Goal: Information Seeking & Learning: Learn about a topic

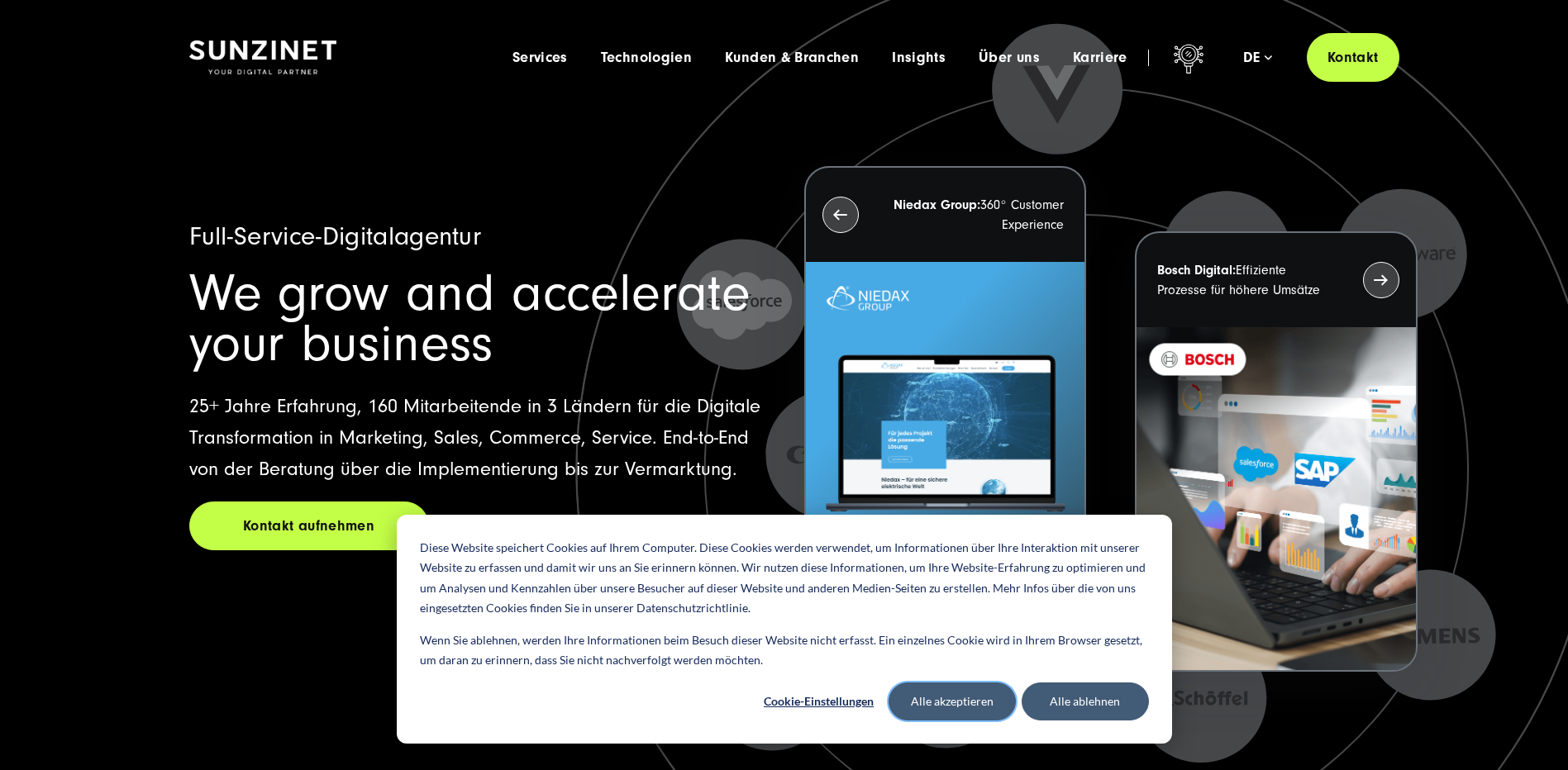
click at [990, 700] on button "Alle akzeptieren" at bounding box center [952, 702] width 127 height 38
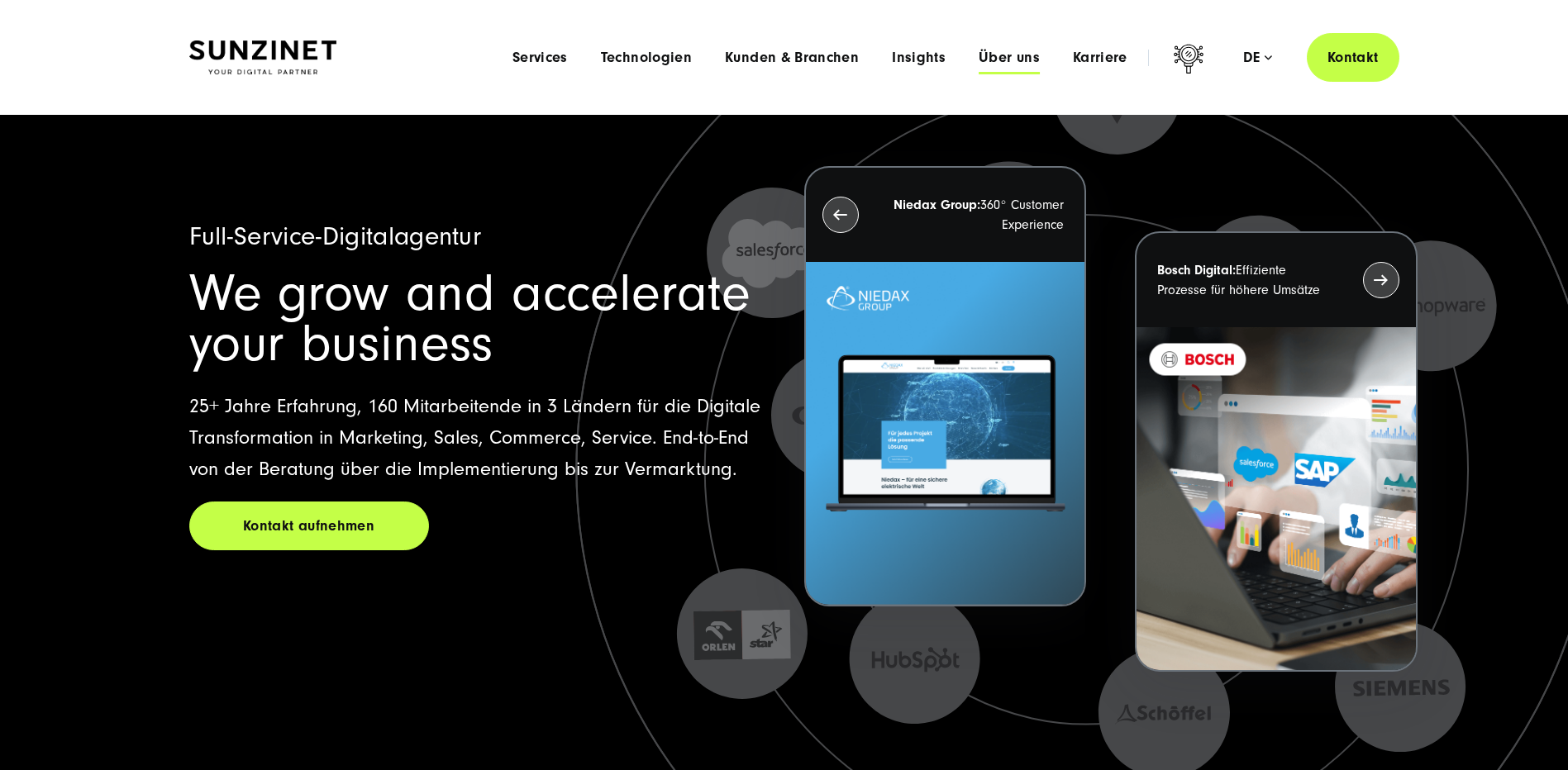
click at [992, 56] on span "Über uns" at bounding box center [1009, 58] width 61 height 17
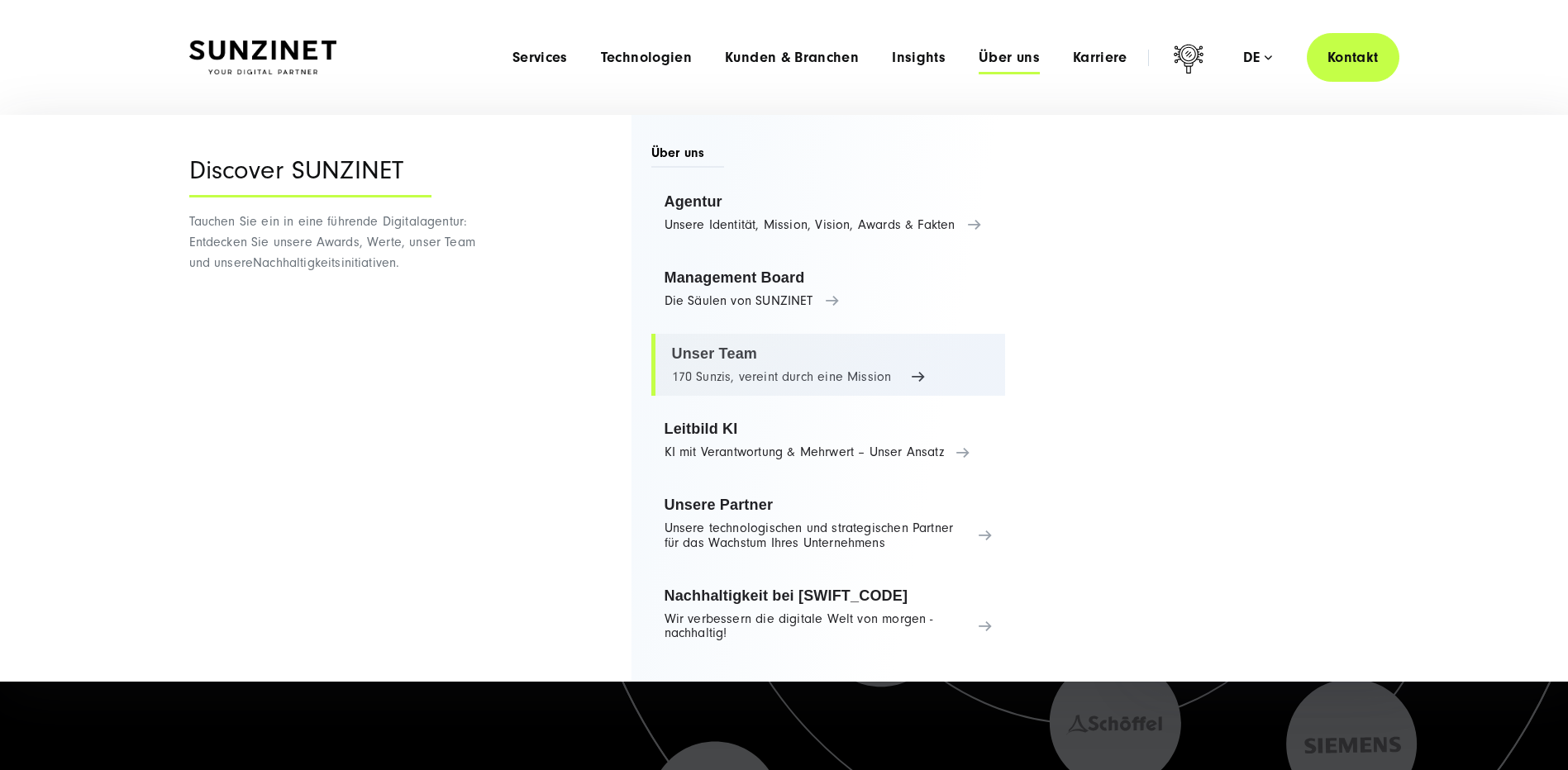
click at [740, 380] on link "Unser Team 170 Sunzis, vereint durch eine Mission" at bounding box center [828, 365] width 354 height 63
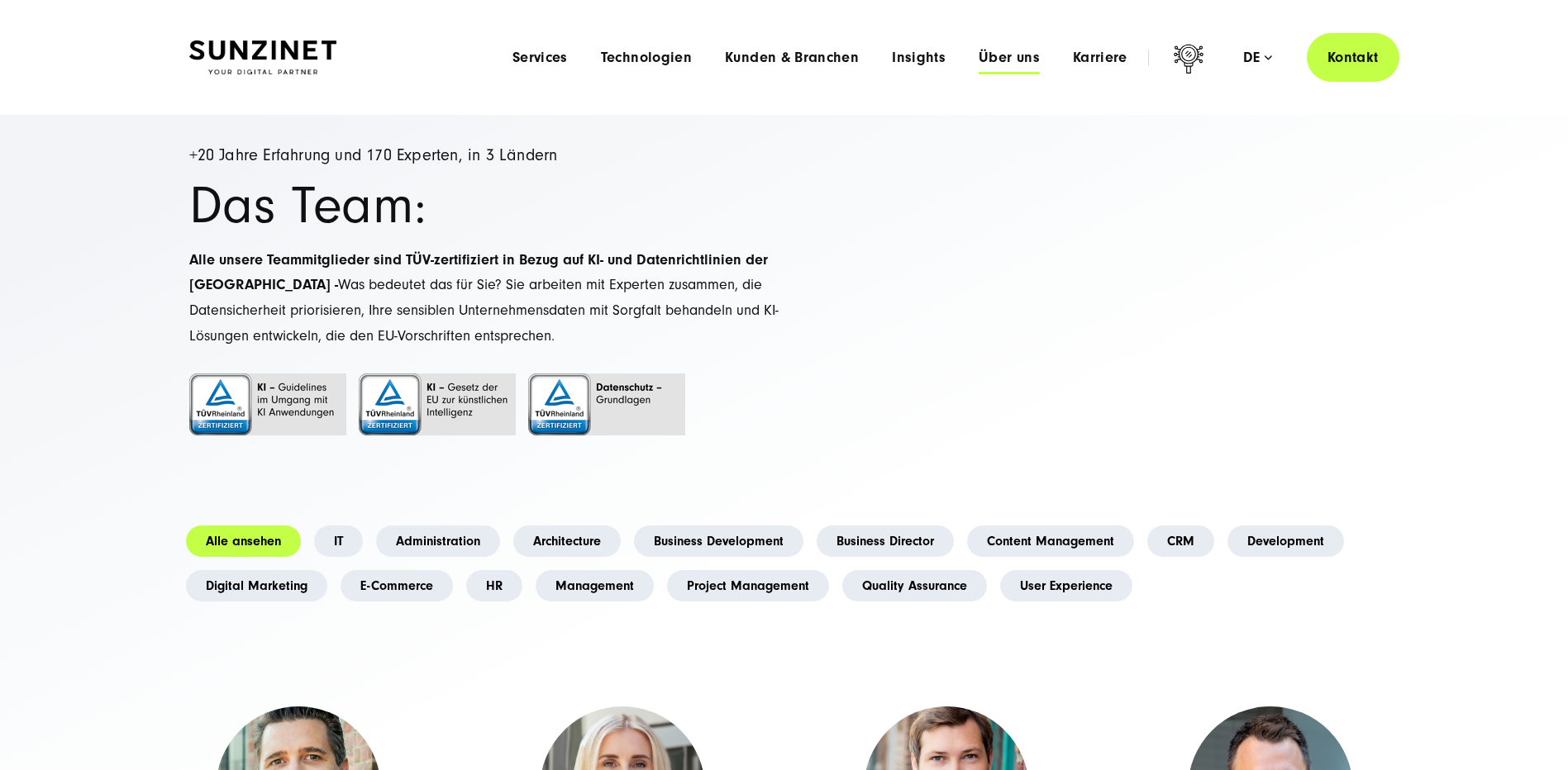
click at [1016, 60] on span "Über uns" at bounding box center [1009, 58] width 61 height 17
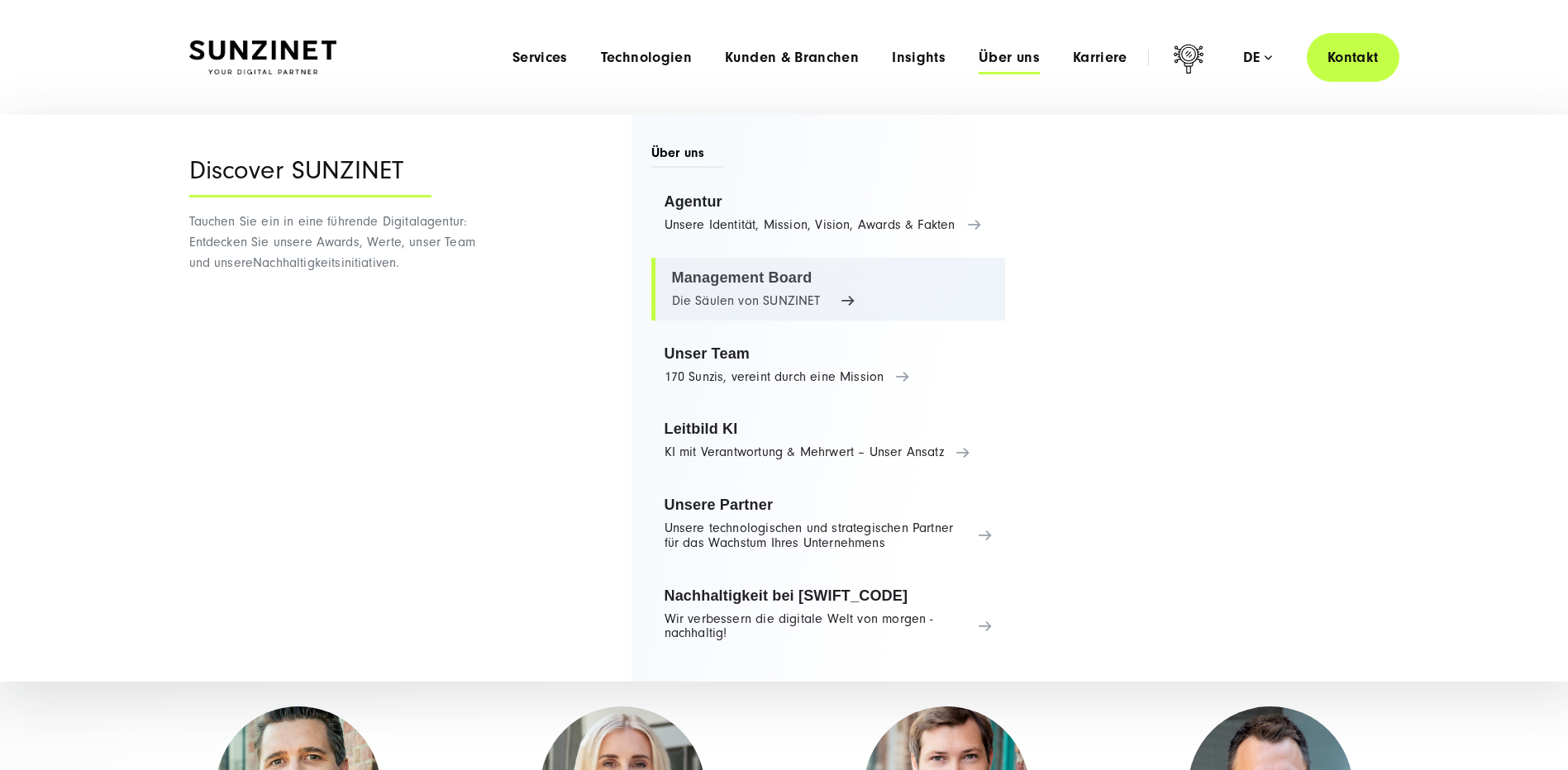
click at [687, 283] on link "Management Board Die Säulen von SUNZINET" at bounding box center [828, 289] width 354 height 63
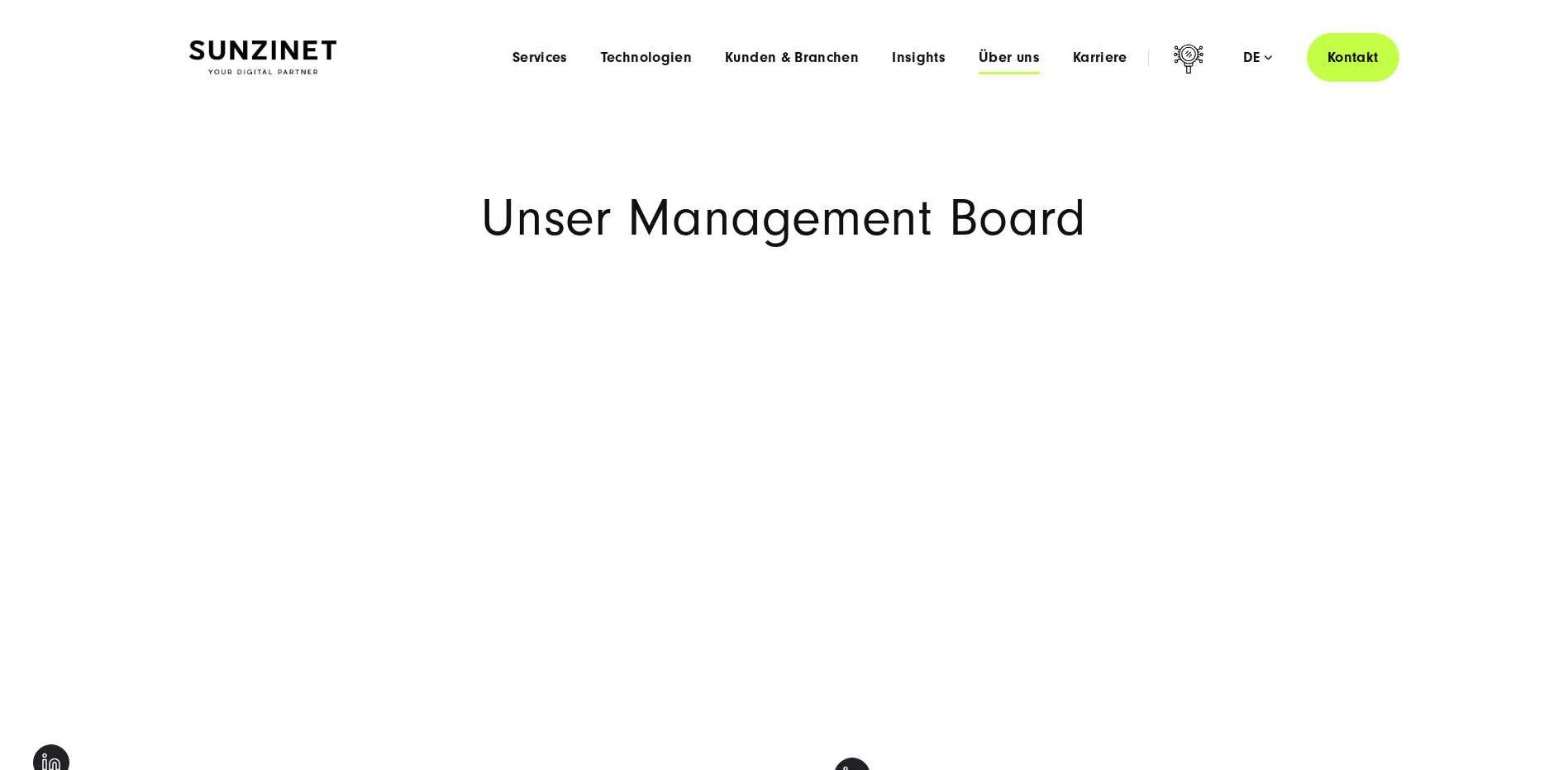
click at [1020, 59] on span "Über uns" at bounding box center [1009, 58] width 61 height 17
click at [779, 56] on span "Kunden & Branchen" at bounding box center [792, 58] width 134 height 17
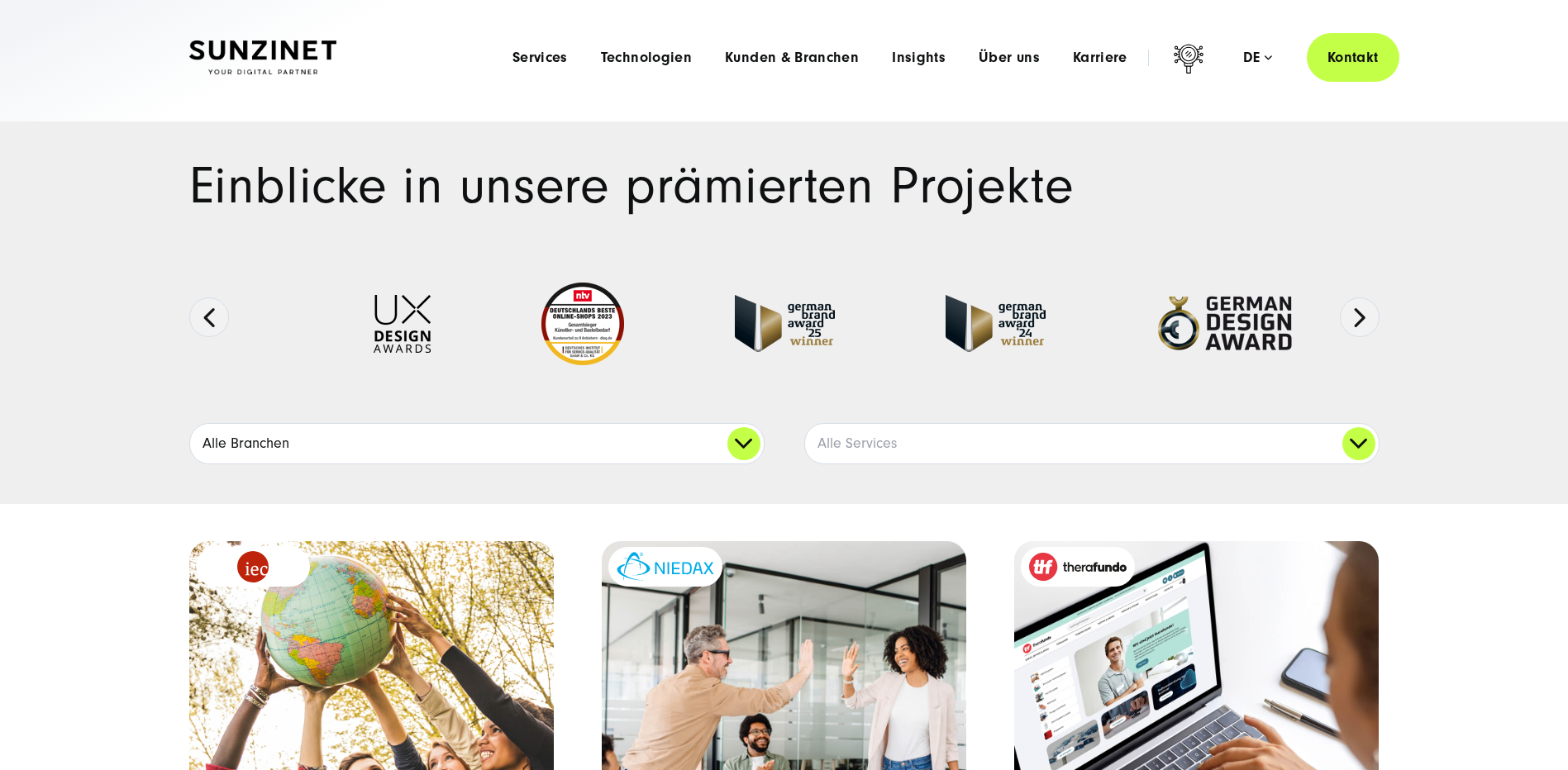
click at [460, 450] on link "Alle Branchen" at bounding box center [477, 443] width 574 height 40
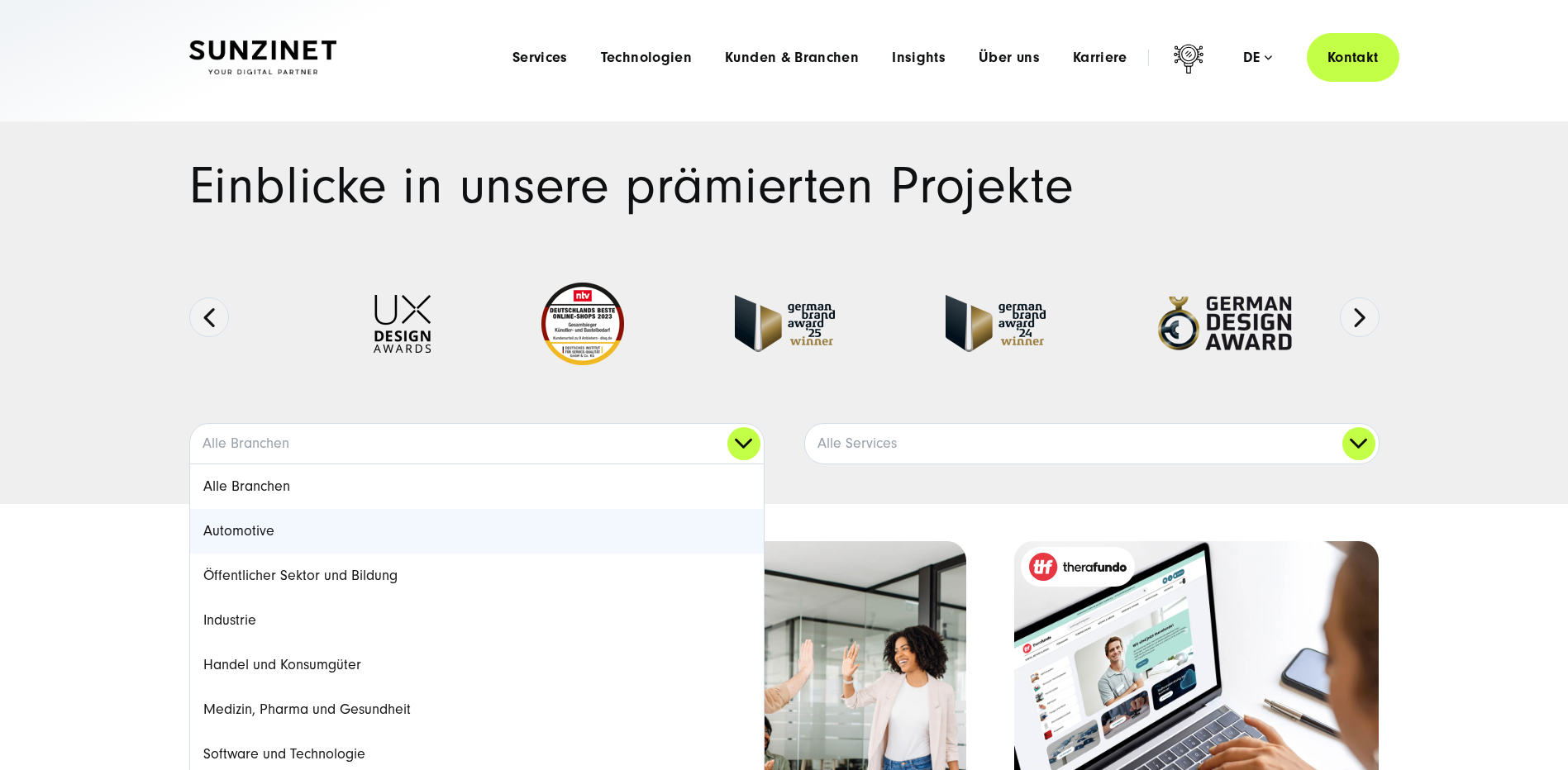
click at [300, 533] on link "Automotive" at bounding box center [477, 531] width 574 height 45
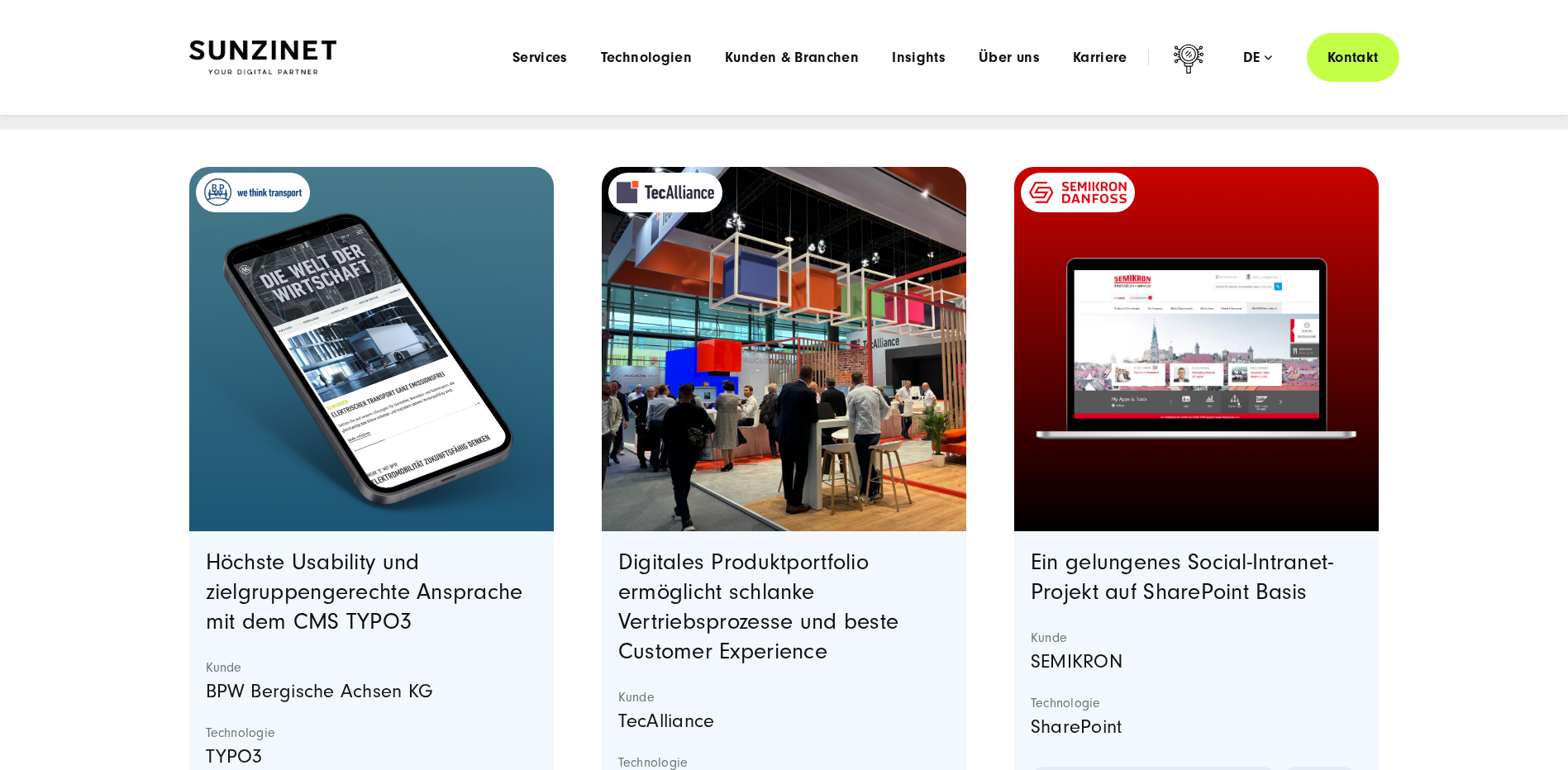
scroll to position [165, 0]
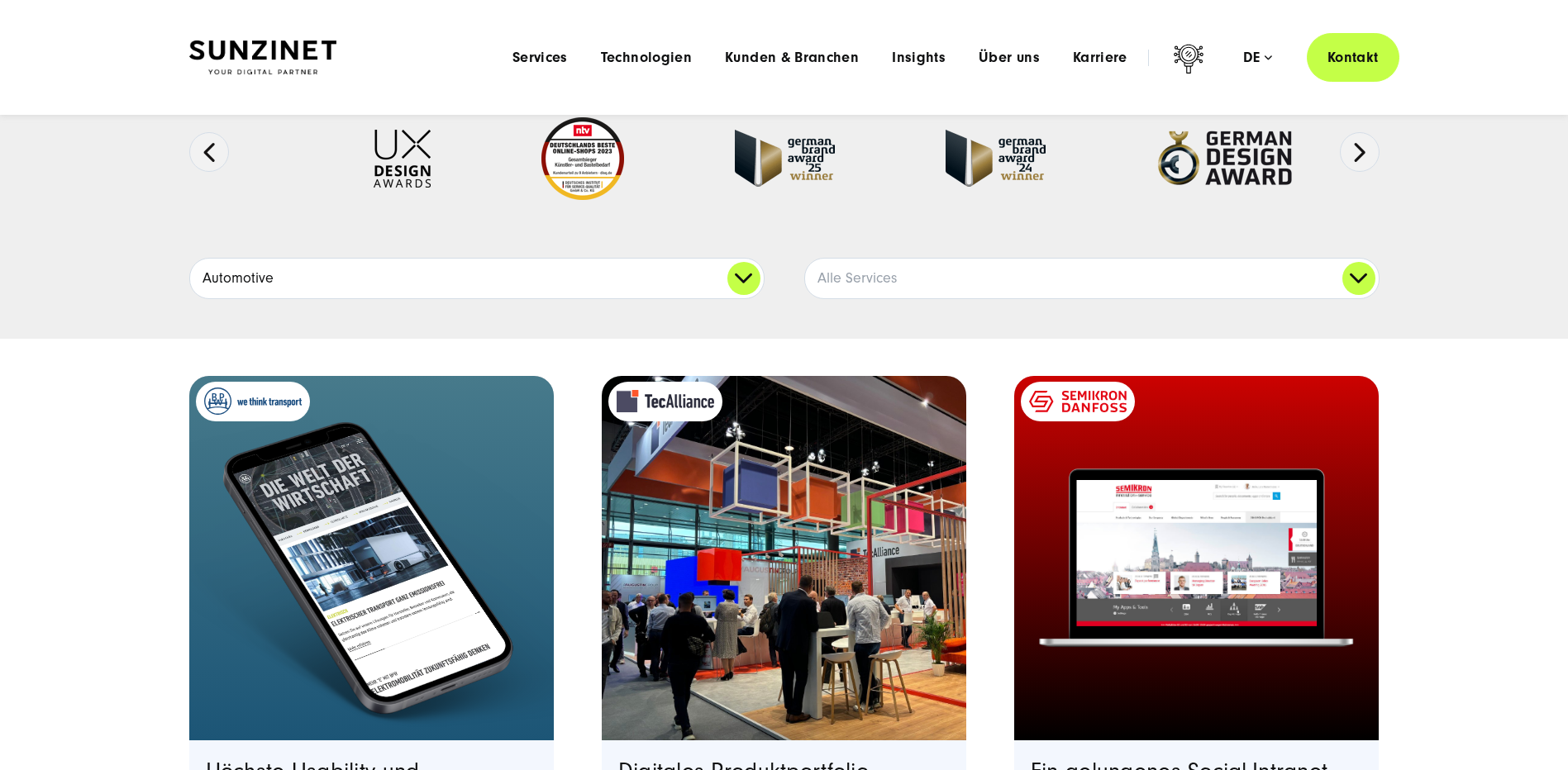
click at [732, 285] on link "Automotive" at bounding box center [477, 278] width 574 height 40
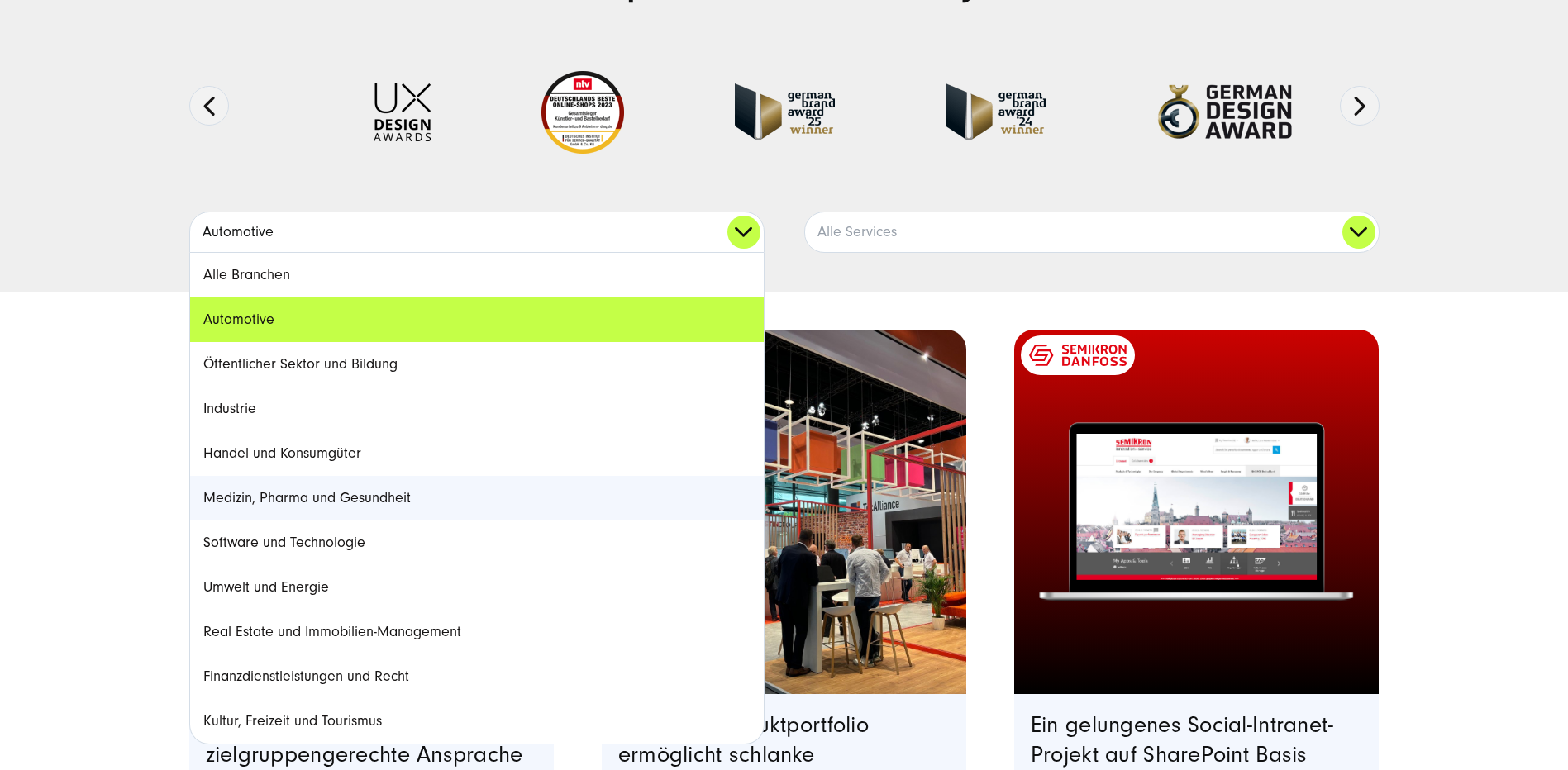
scroll to position [248, 0]
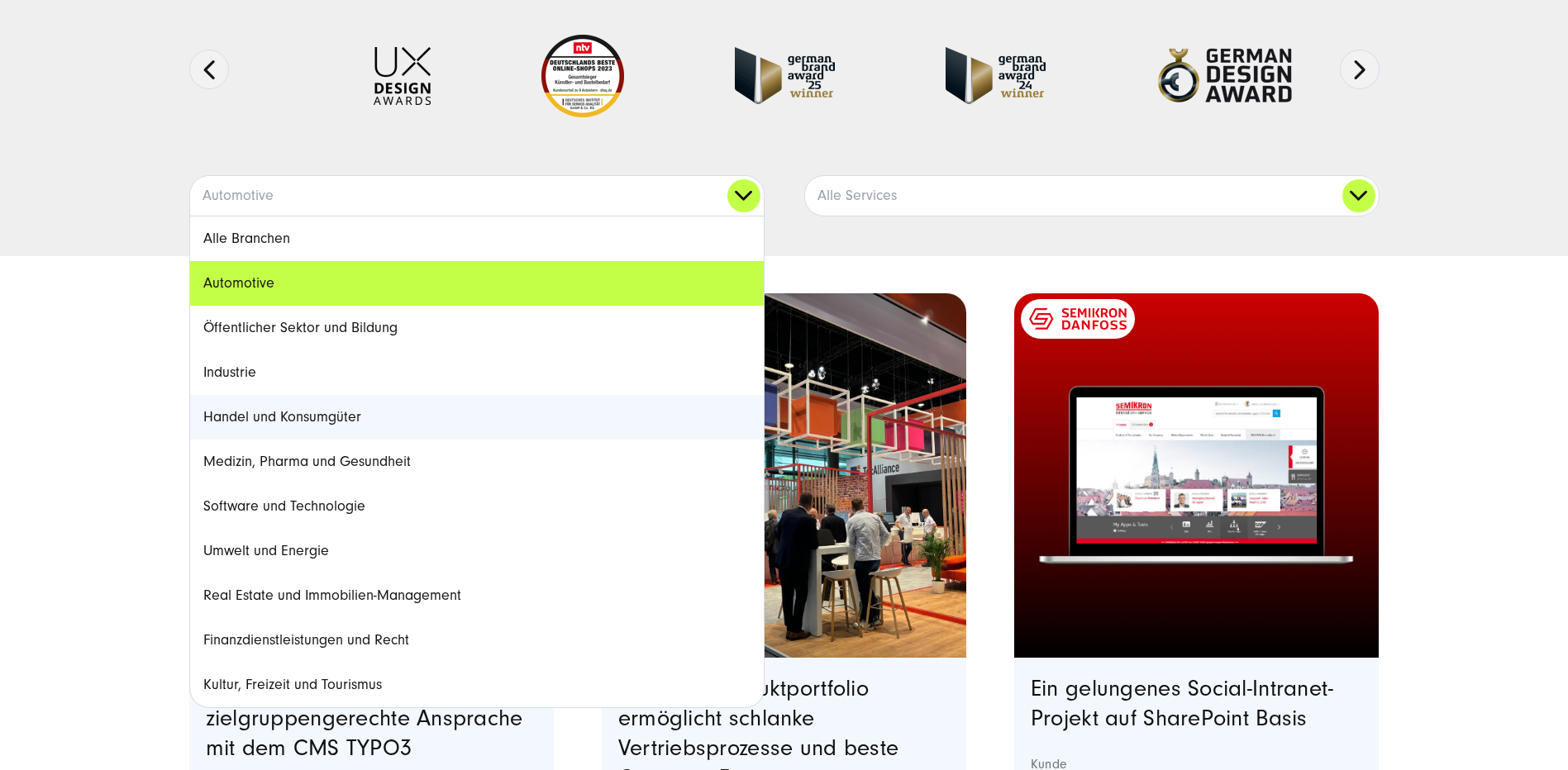
click at [332, 419] on link "Handel und Konsumgüter" at bounding box center [477, 418] width 574 height 45
